Goal: Task Accomplishment & Management: Manage account settings

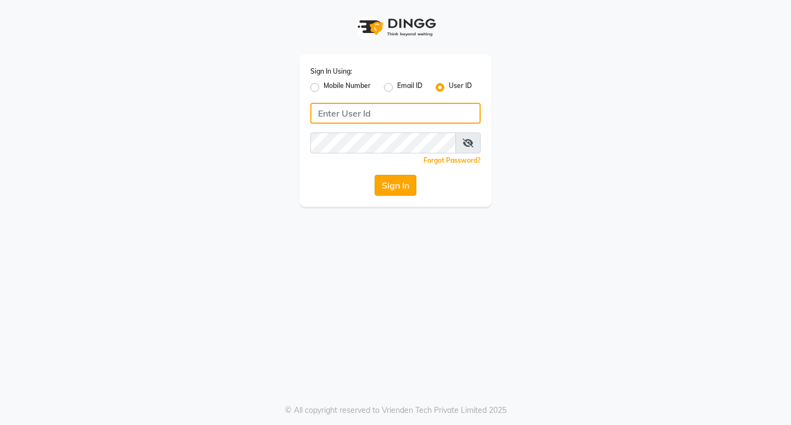
type input "8779152966"
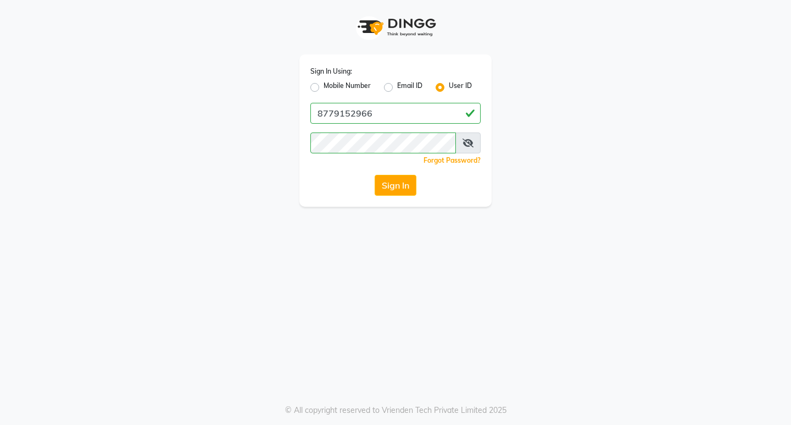
click at [395, 189] on button "Sign In" at bounding box center [396, 185] width 42 height 21
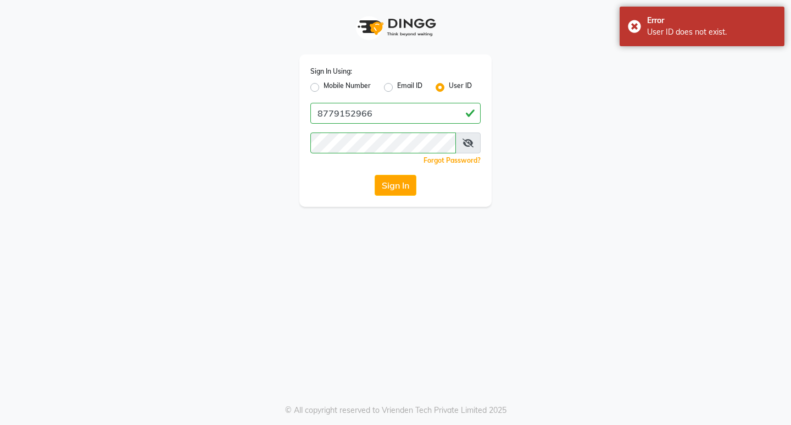
click at [324, 88] on label "Mobile Number" at bounding box center [347, 87] width 47 height 13
click at [324, 88] on input "Mobile Number" at bounding box center [327, 84] width 7 height 7
radio input "true"
radio input "false"
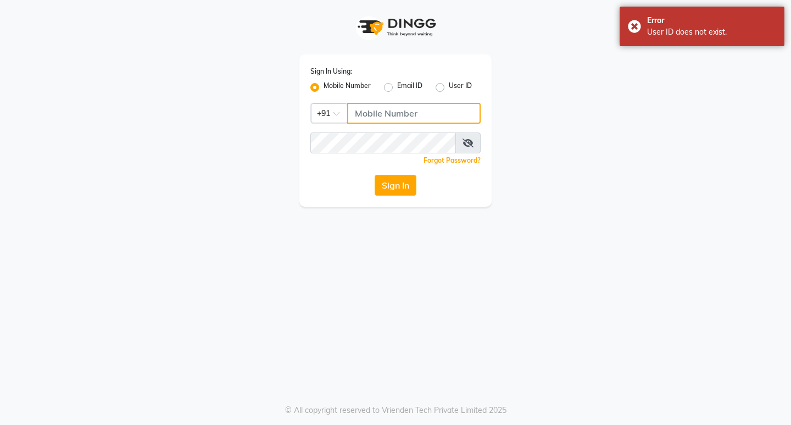
click at [389, 123] on input "Username" at bounding box center [414, 113] width 134 height 21
type input "8779152966"
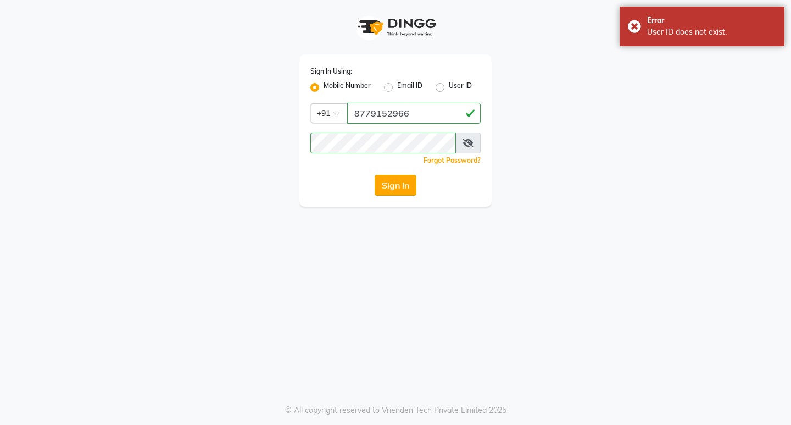
click at [392, 187] on button "Sign In" at bounding box center [396, 185] width 42 height 21
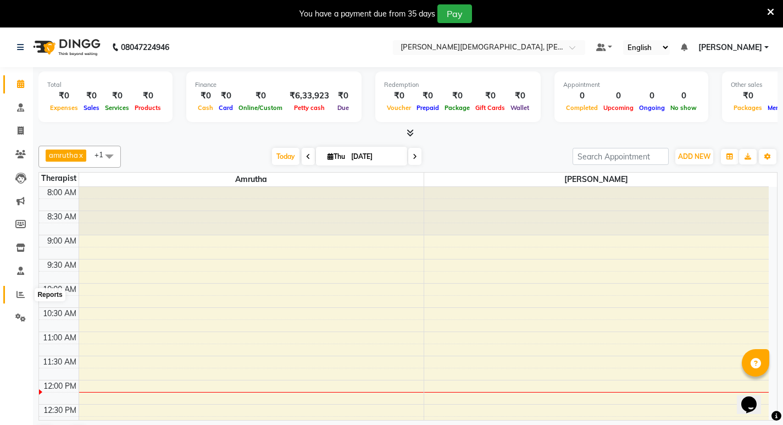
click at [14, 291] on span at bounding box center [20, 295] width 19 height 13
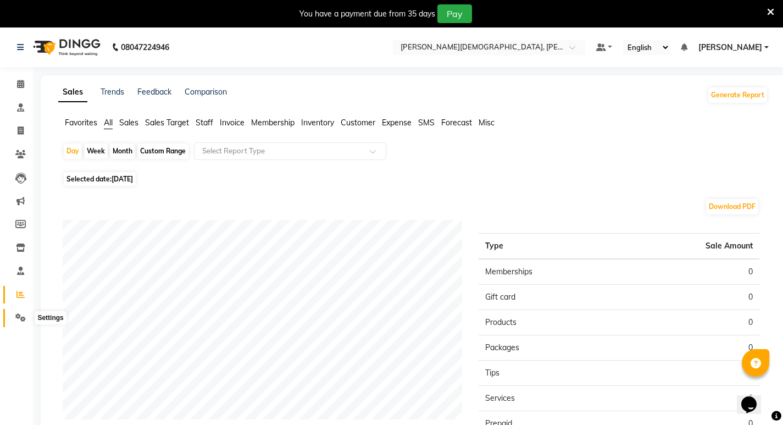
click at [21, 318] on icon at bounding box center [20, 317] width 10 height 8
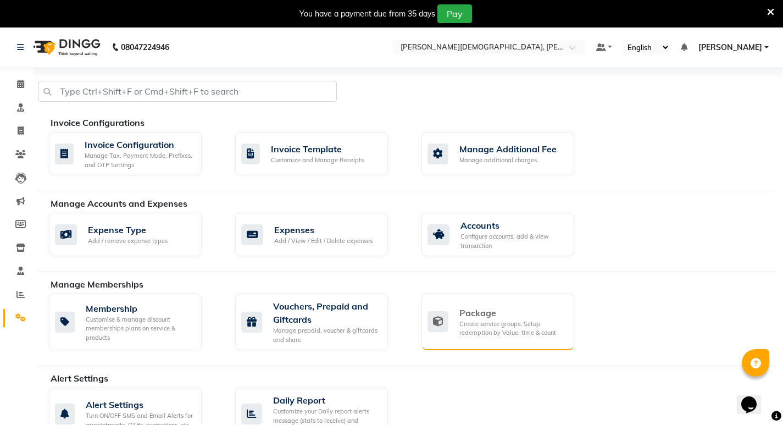
click at [506, 326] on div "Create service groups, Setup redemption by Value, time & count" at bounding box center [512, 328] width 106 height 18
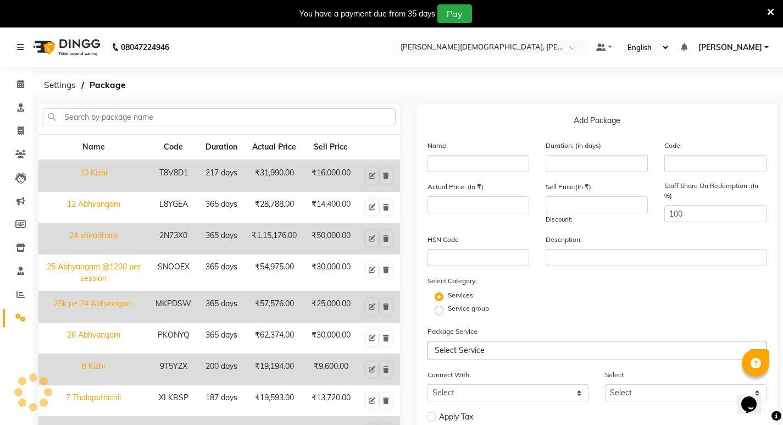
click at [457, 350] on span "Select Service" at bounding box center [460, 350] width 50 height 10
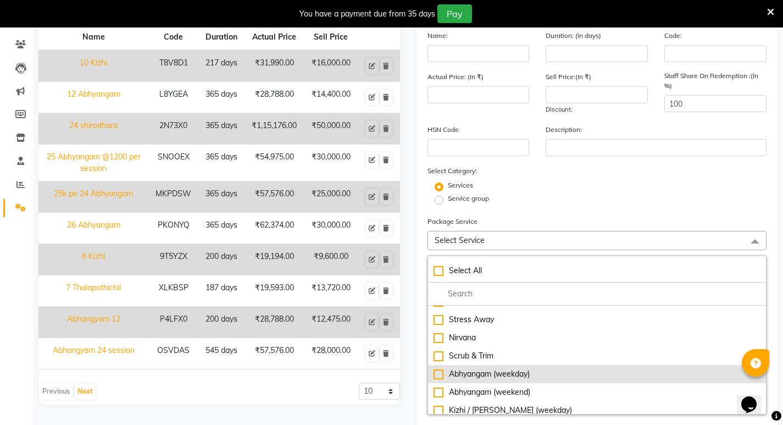
scroll to position [165, 0]
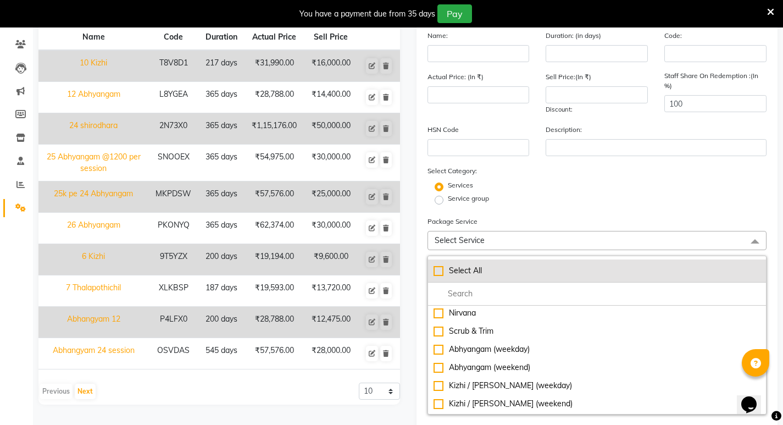
click at [479, 274] on div "Select All" at bounding box center [598, 271] width 328 height 12
type input "303869"
checkbox input "true"
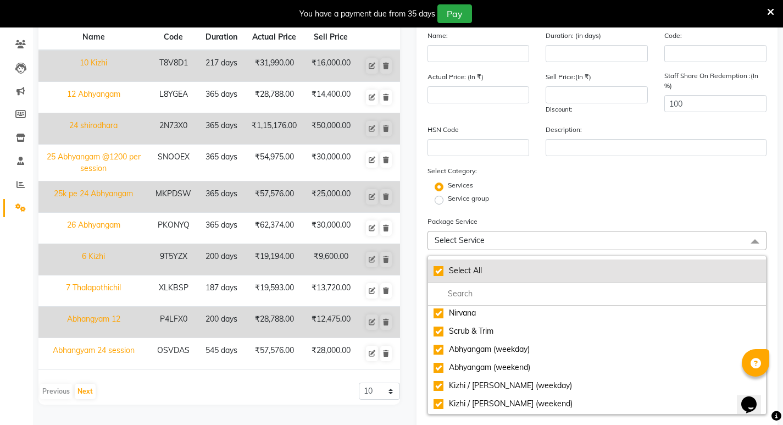
checkbox input "true"
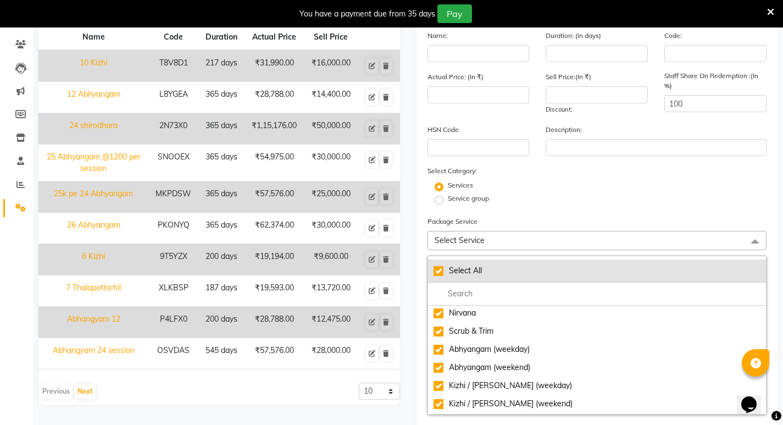
checkbox input "true"
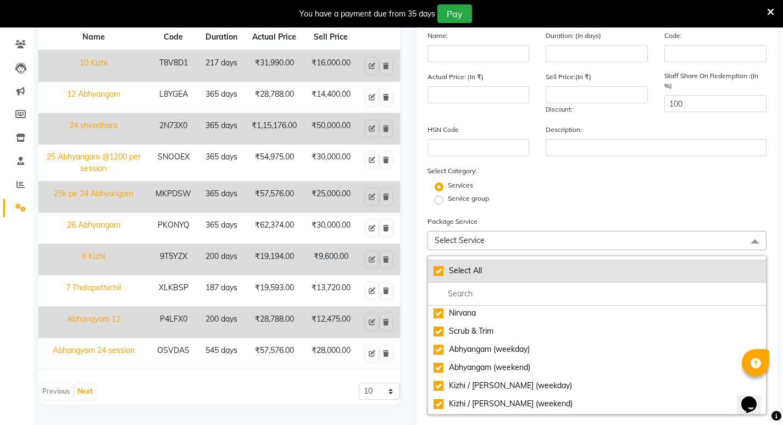
checkbox input "true"
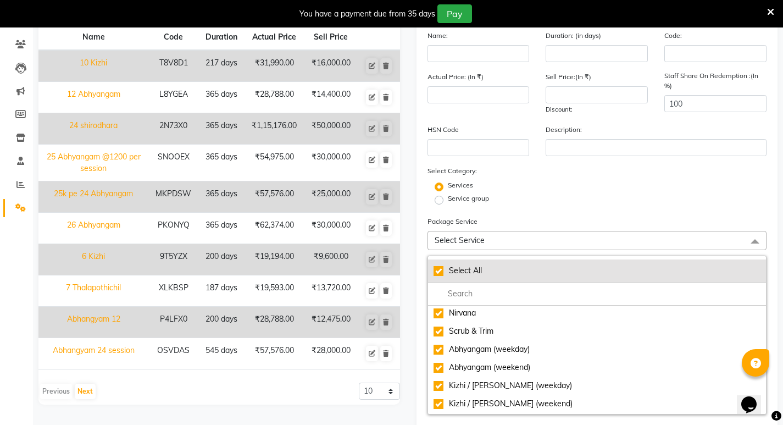
checkbox input "true"
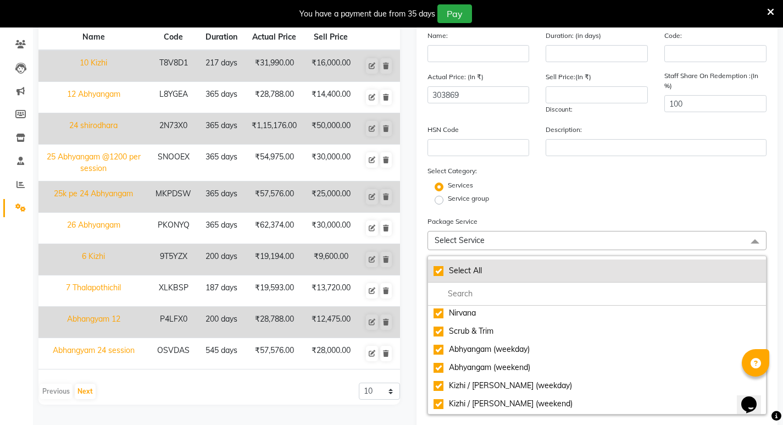
checkbox input "true"
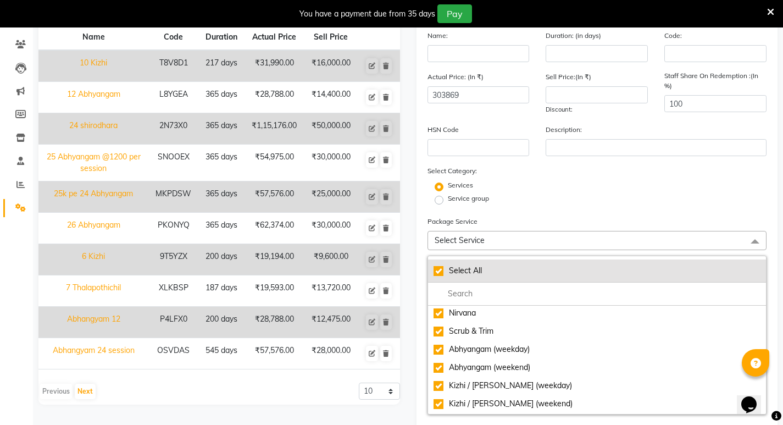
checkbox input "true"
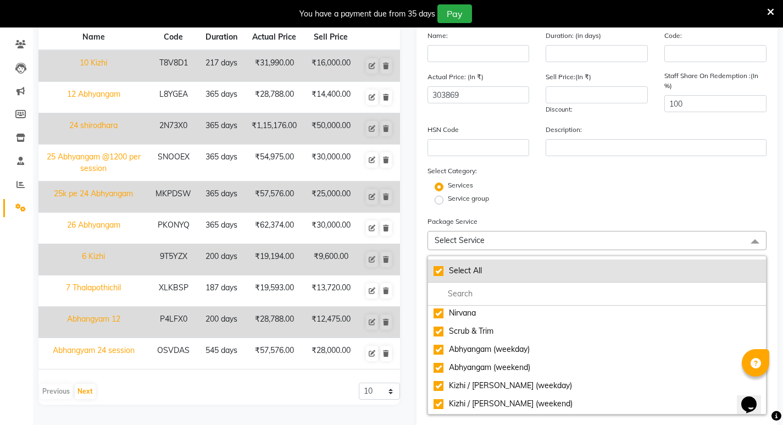
checkbox input "true"
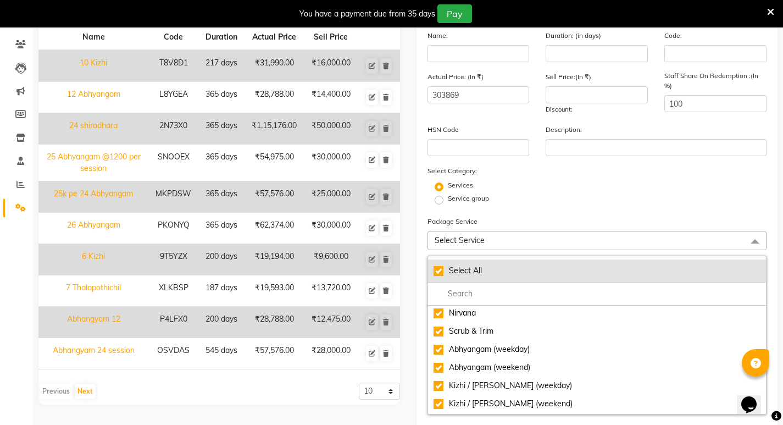
checkbox input "true"
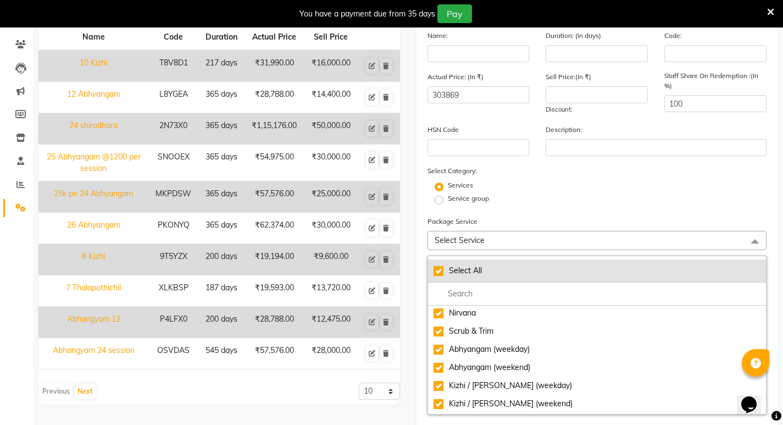
checkbox input "true"
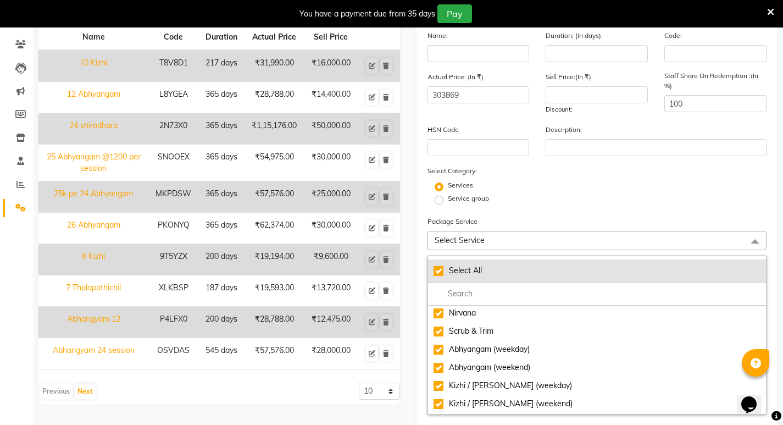
checkbox input "true"
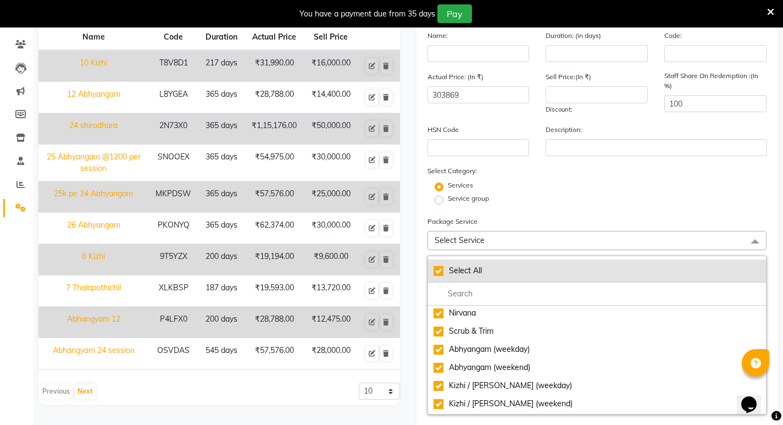
checkbox input "true"
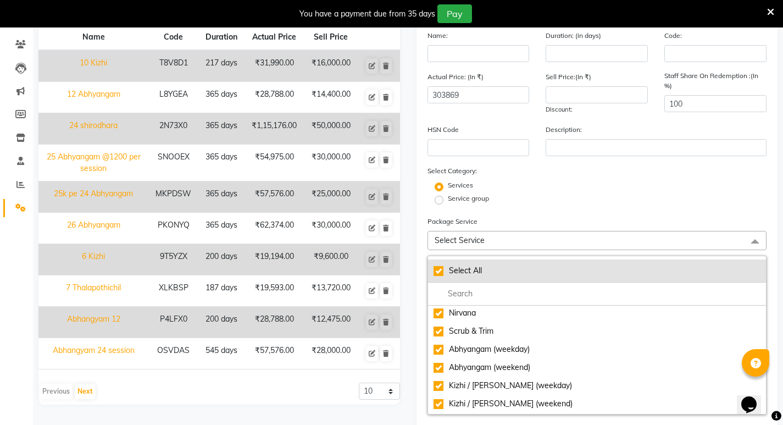
checkbox input "true"
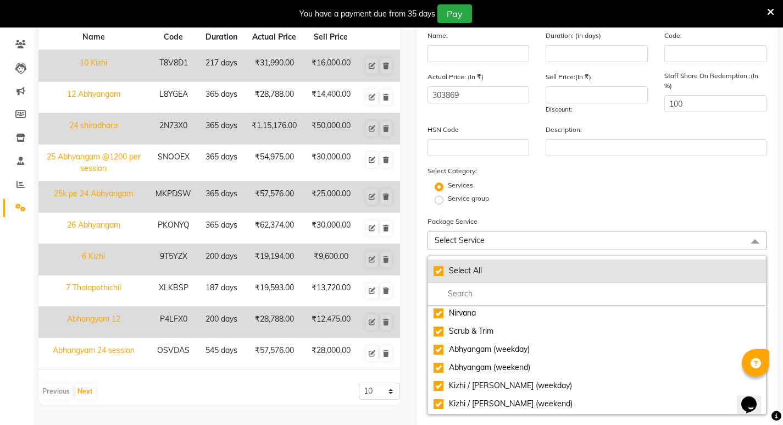
checkbox input "true"
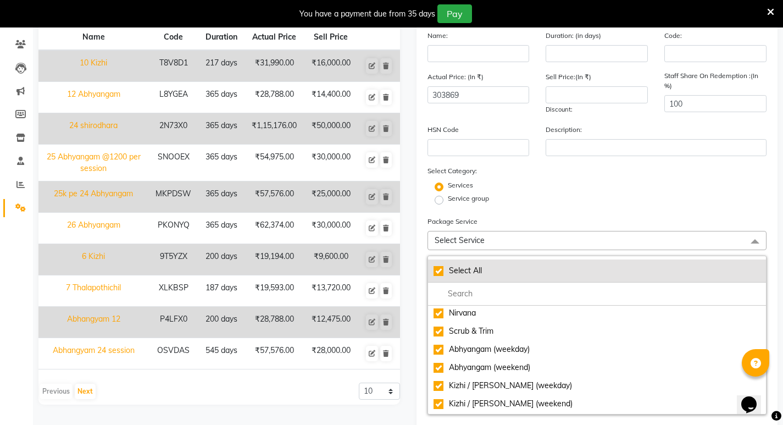
checkbox input "true"
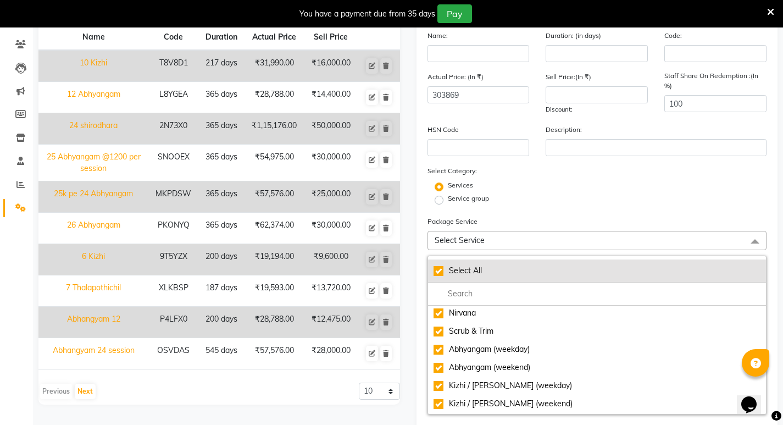
checkbox input "true"
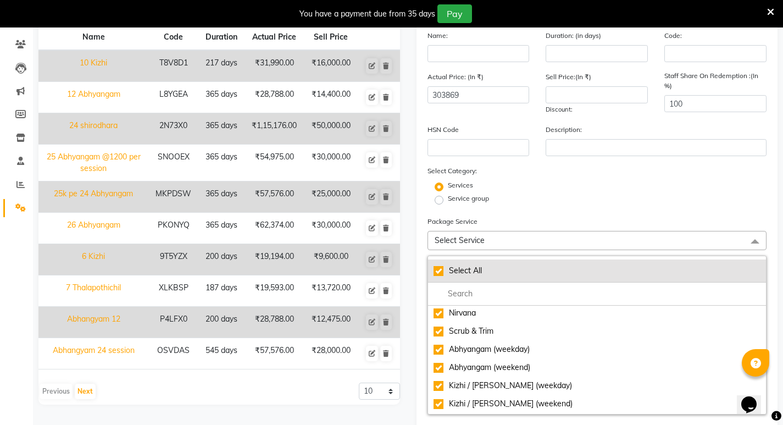
checkbox input "true"
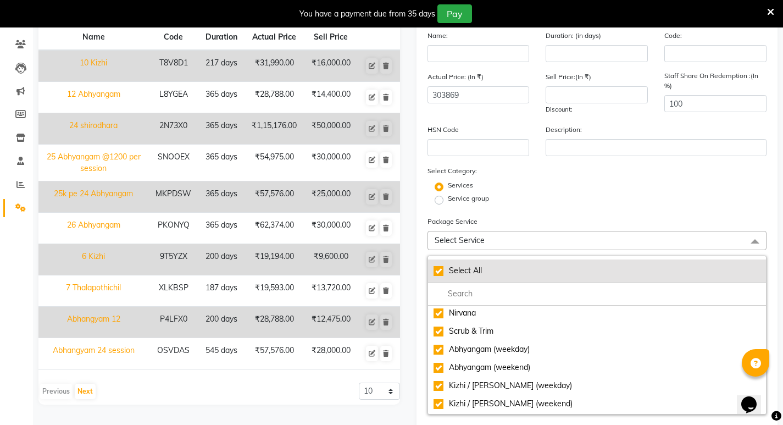
checkbox input "true"
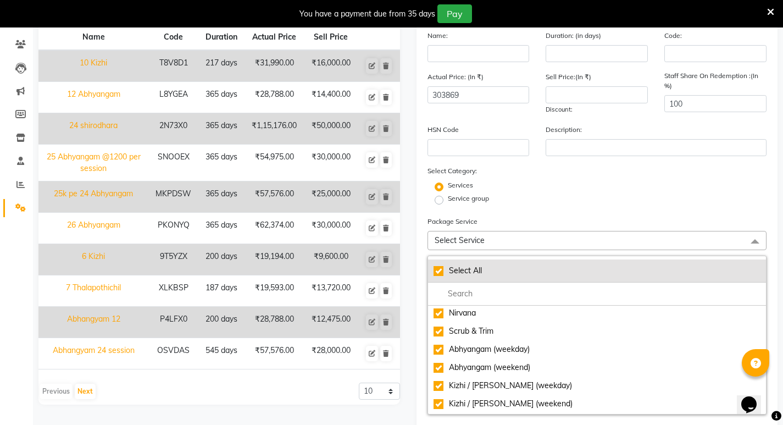
checkbox input "true"
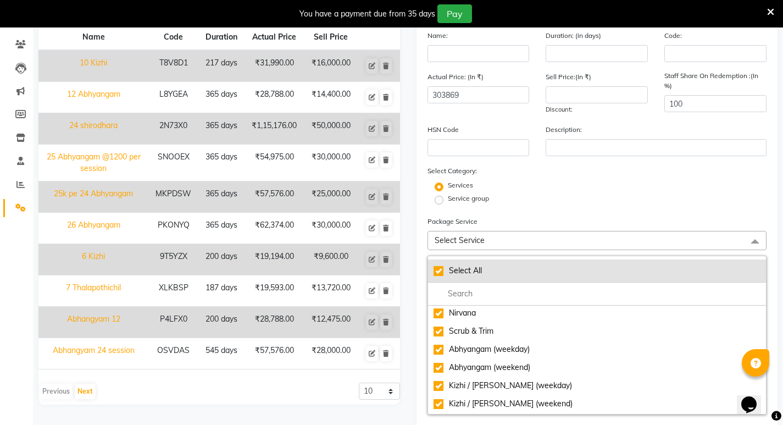
checkbox input "true"
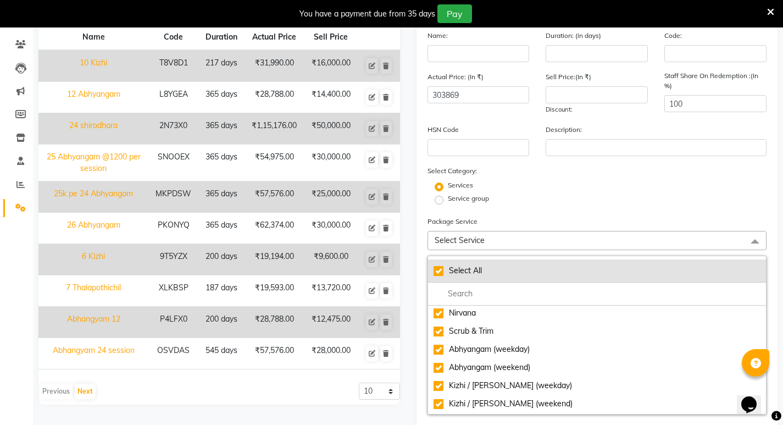
checkbox input "true"
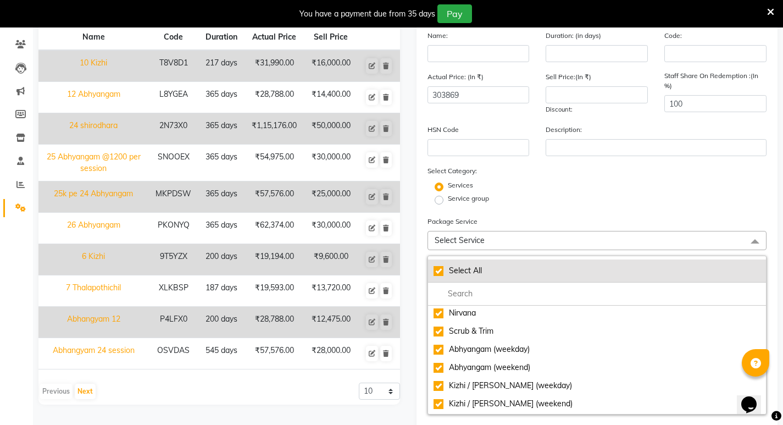
checkbox input "true"
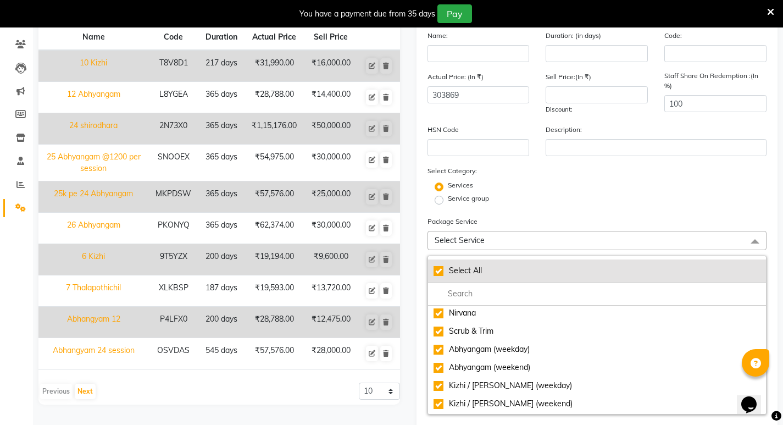
checkbox input "true"
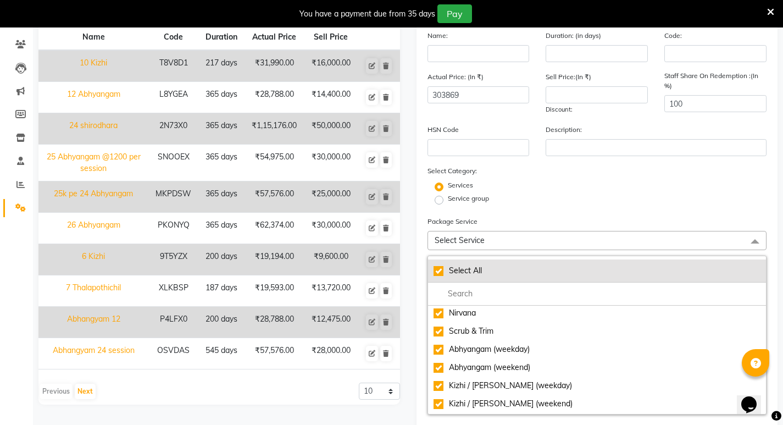
checkbox input "true"
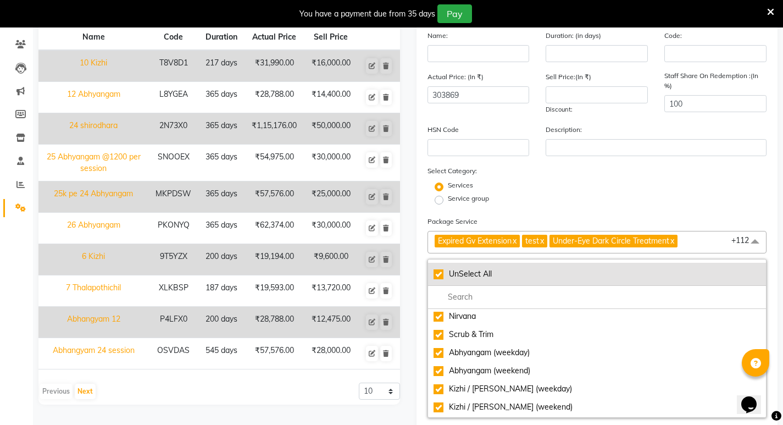
click at [489, 274] on div "UnSelect All" at bounding box center [598, 274] width 328 height 12
checkbox input "false"
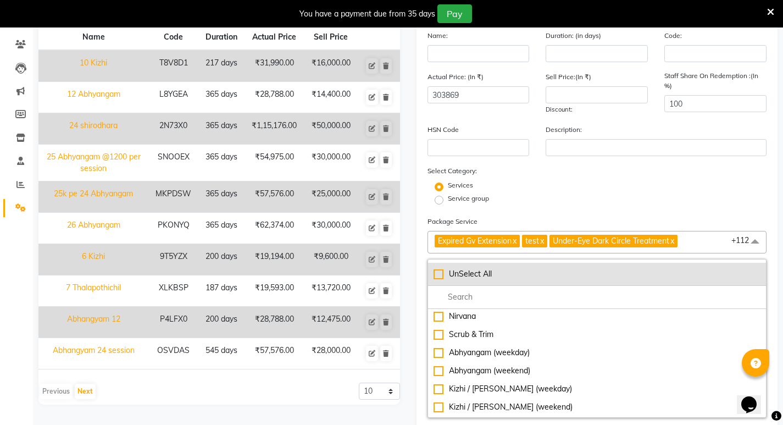
checkbox input "false"
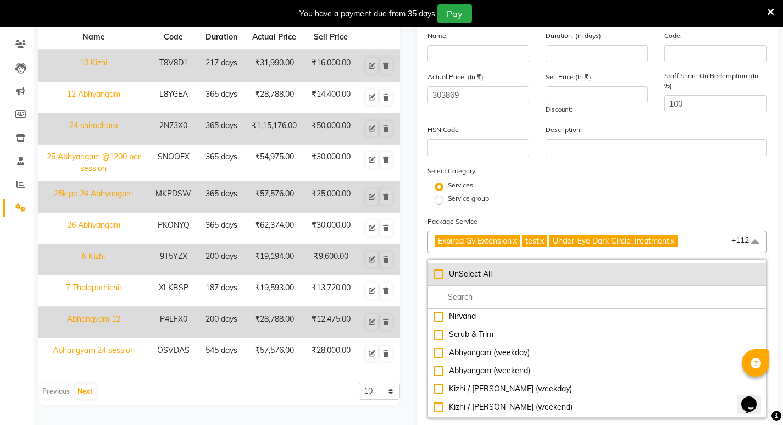
checkbox input "false"
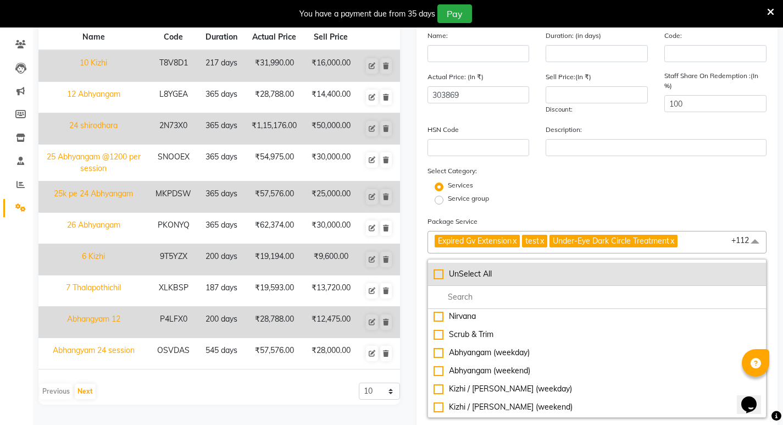
checkbox input "false"
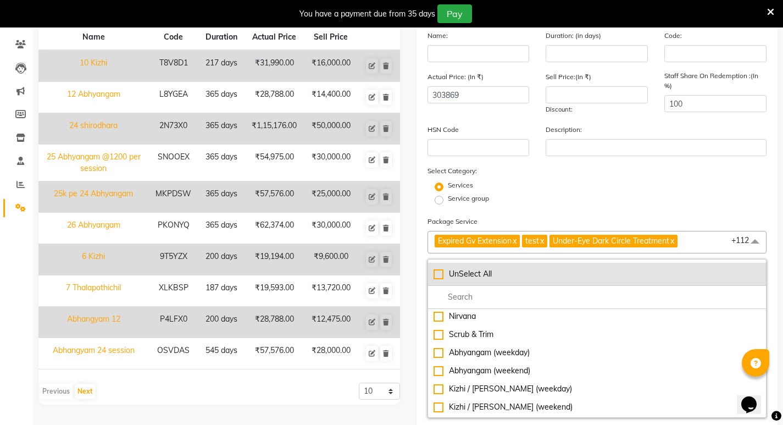
checkbox input "false"
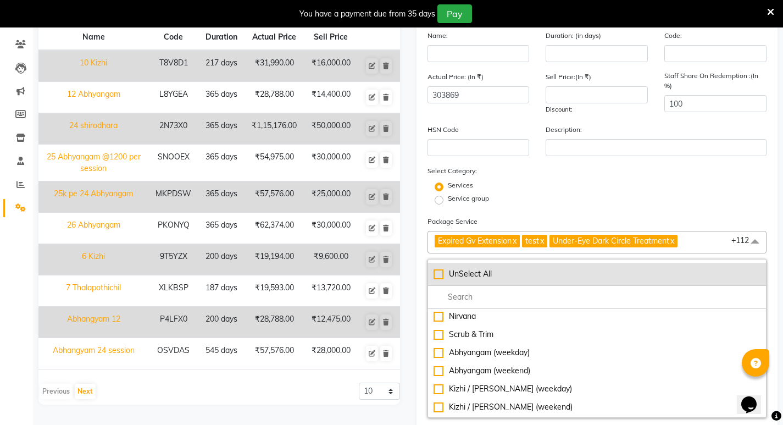
checkbox input "false"
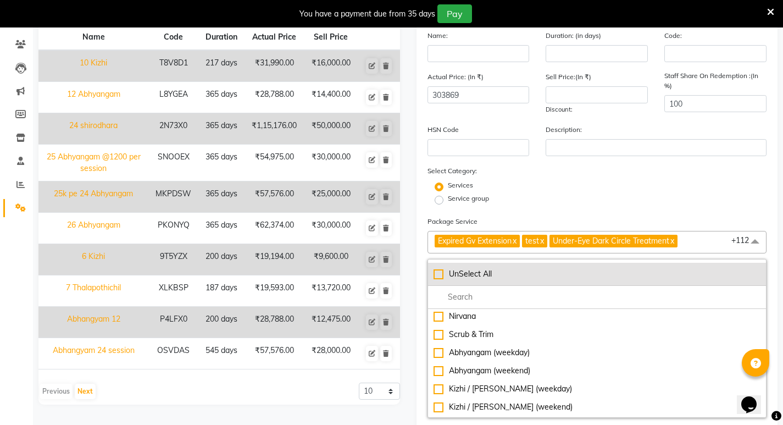
checkbox input "false"
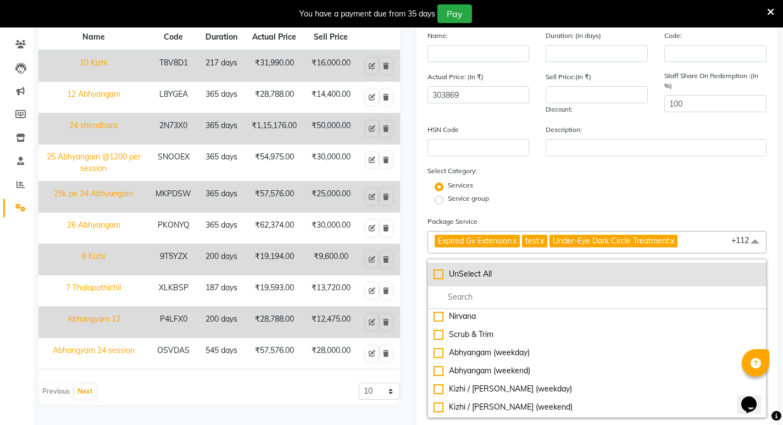
checkbox input "false"
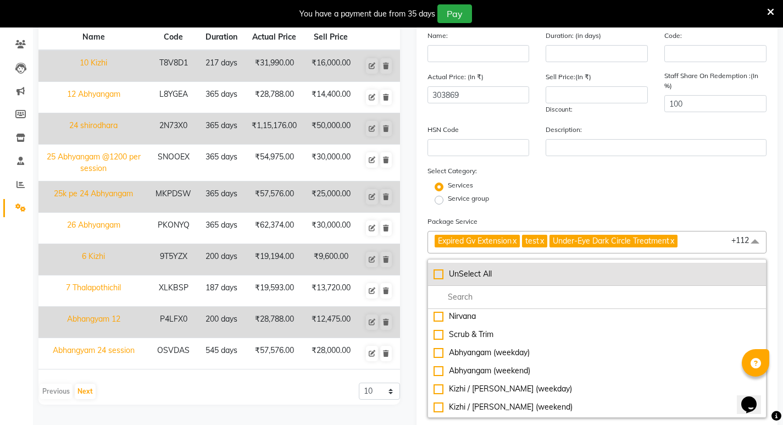
checkbox input "false"
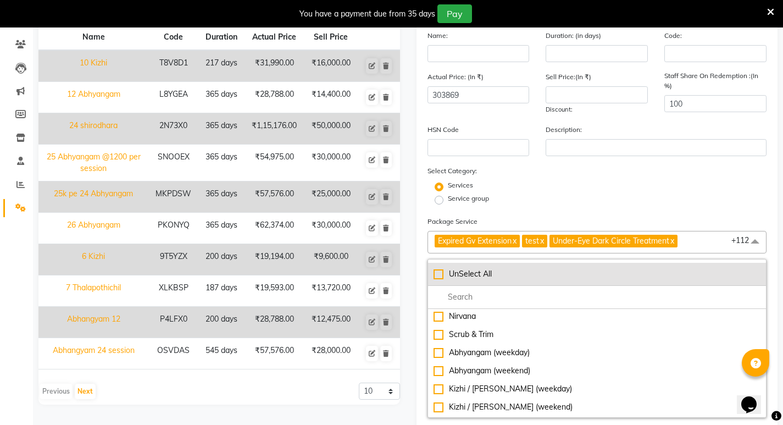
checkbox input "false"
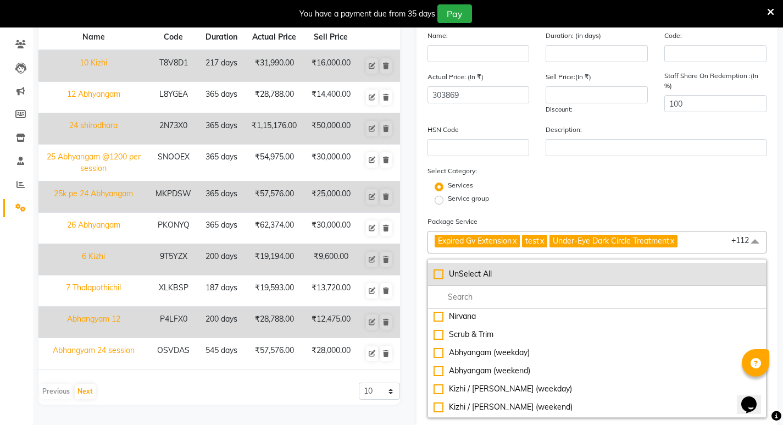
checkbox input "false"
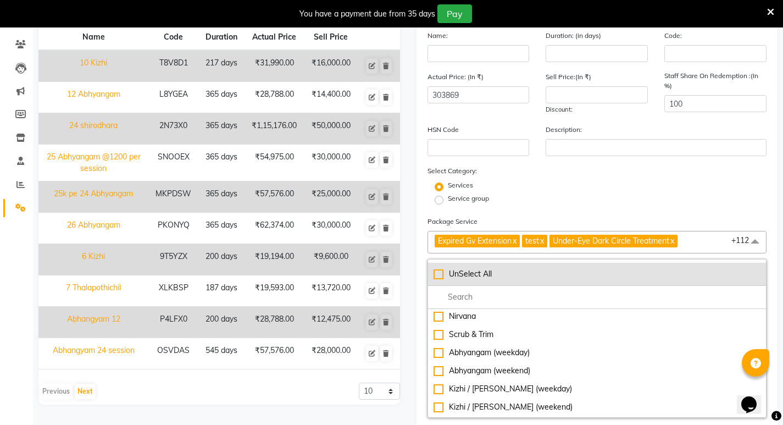
checkbox input "false"
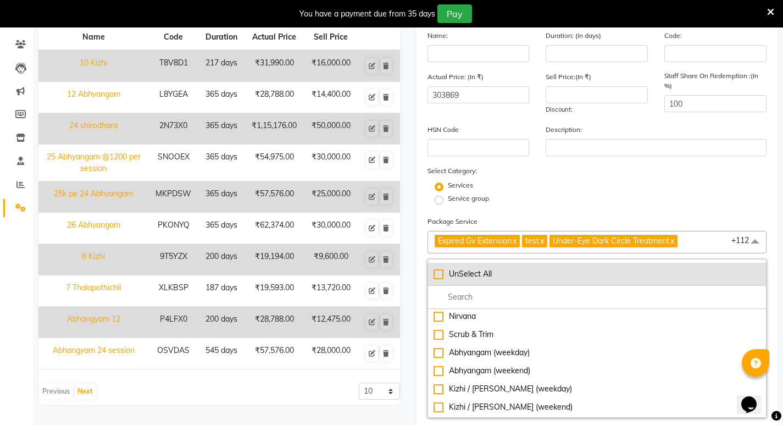
checkbox input "false"
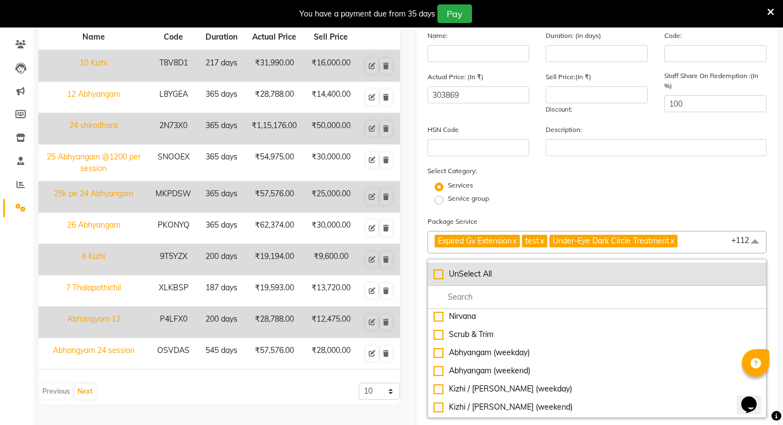
checkbox input "false"
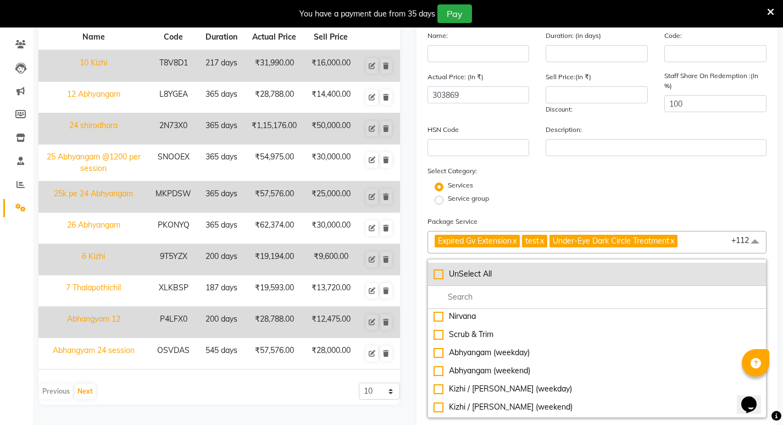
checkbox input "false"
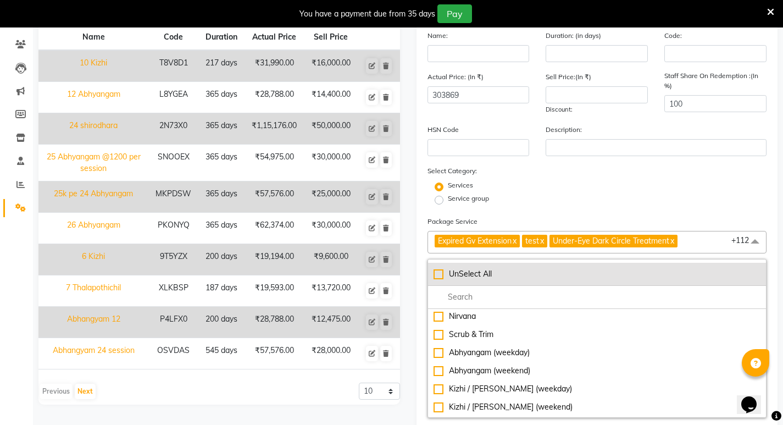
checkbox input "false"
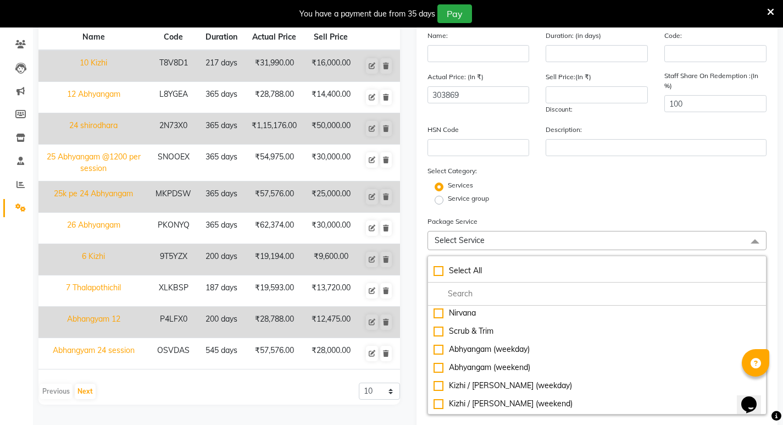
click at [476, 246] on span "Select Service" at bounding box center [598, 240] width 340 height 19
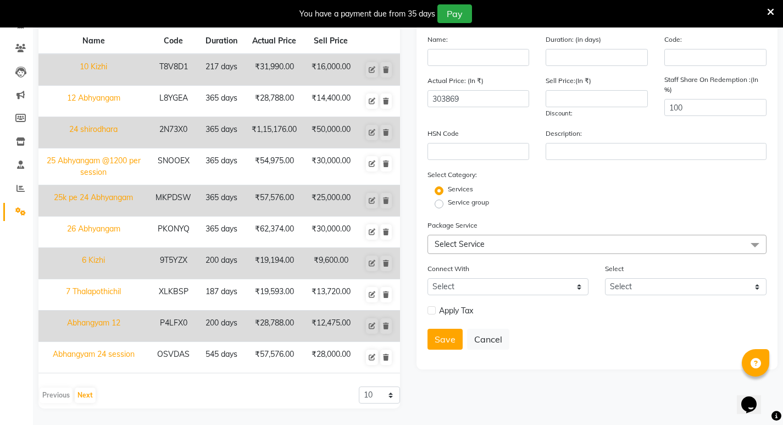
scroll to position [106, 0]
click at [476, 246] on span "Select Service" at bounding box center [460, 244] width 50 height 10
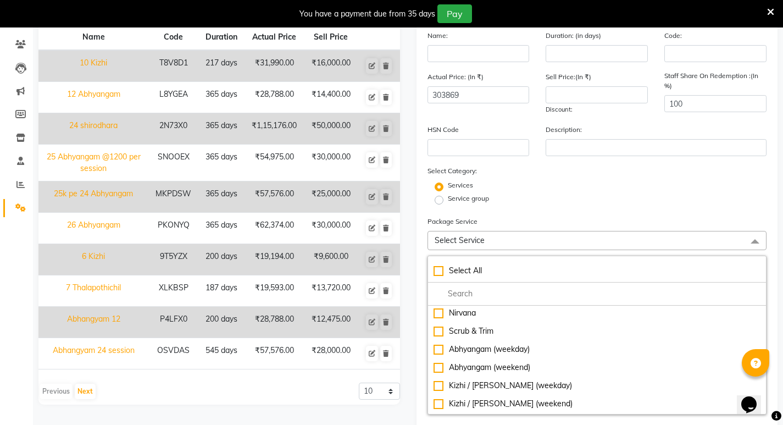
click at [470, 239] on span "Select Service" at bounding box center [460, 240] width 50 height 10
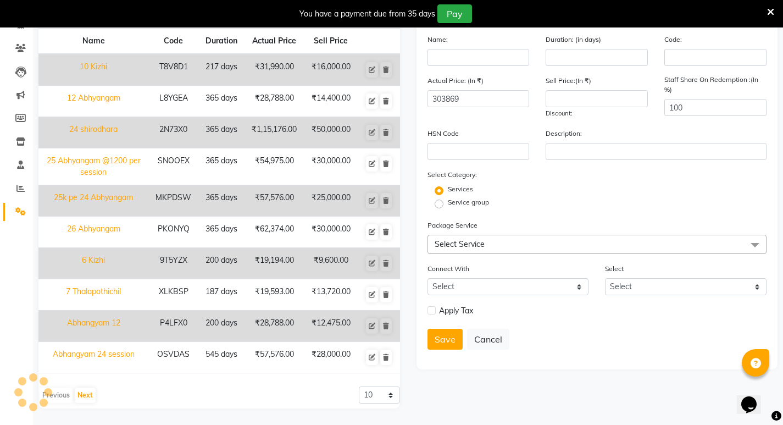
click at [469, 240] on span "Select Service" at bounding box center [460, 244] width 50 height 10
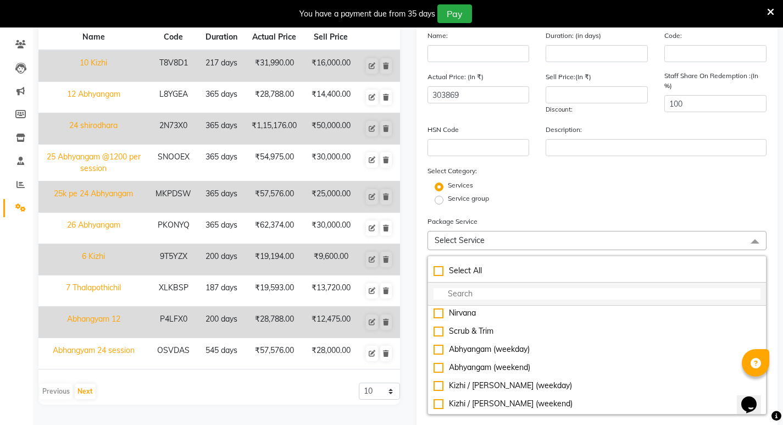
click at [461, 295] on input "multiselect-search" at bounding box center [598, 294] width 328 height 12
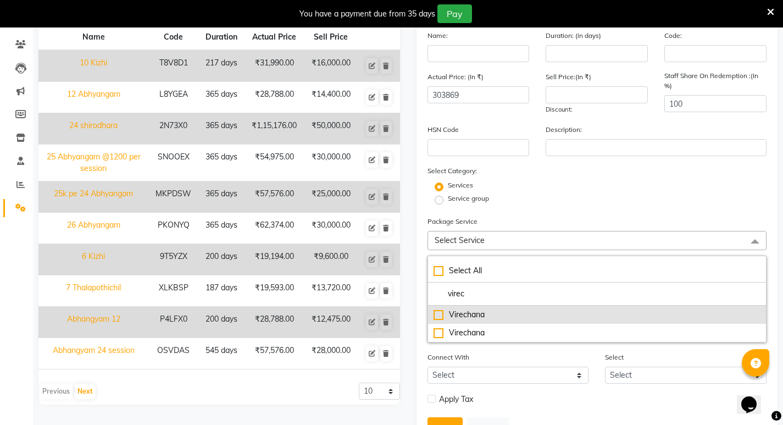
click at [442, 315] on div "Virechana" at bounding box center [598, 315] width 328 height 12
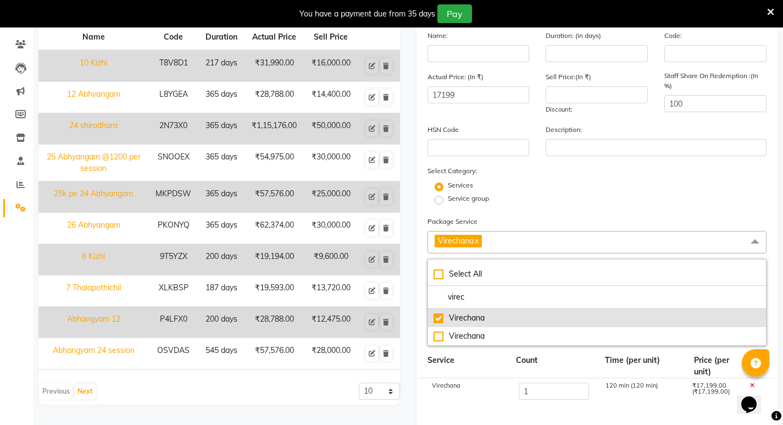
scroll to position [165, 0]
